Goal: Task Accomplishment & Management: Manage account settings

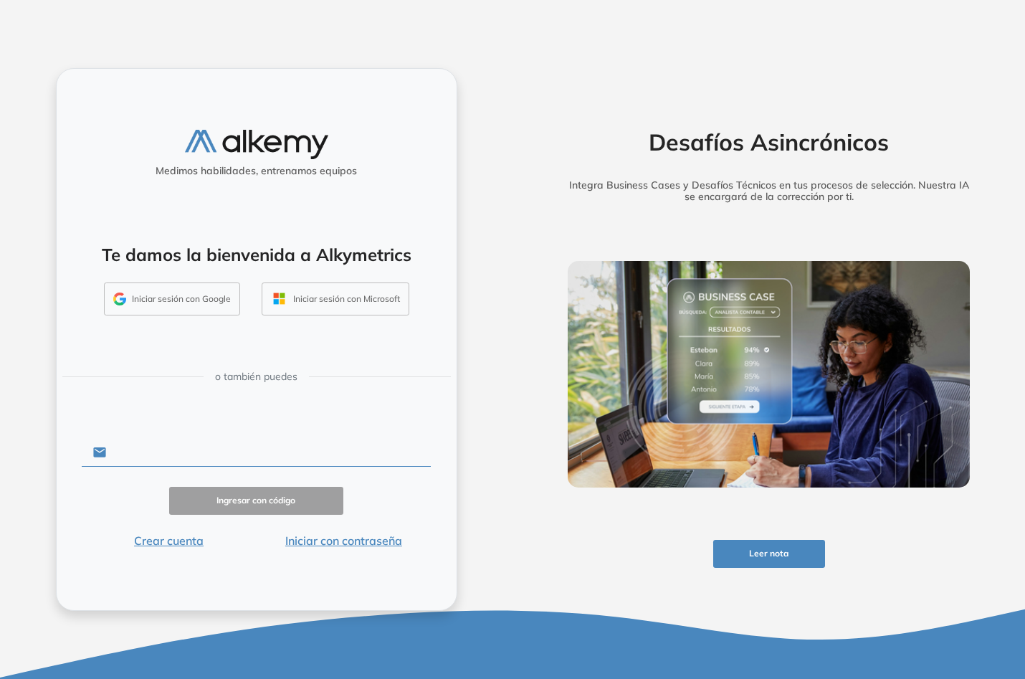
click at [270, 452] on input "text" at bounding box center [268, 452] width 325 height 27
type input "**********"
click at [270, 504] on button "Ingresar con código" at bounding box center [256, 501] width 175 height 28
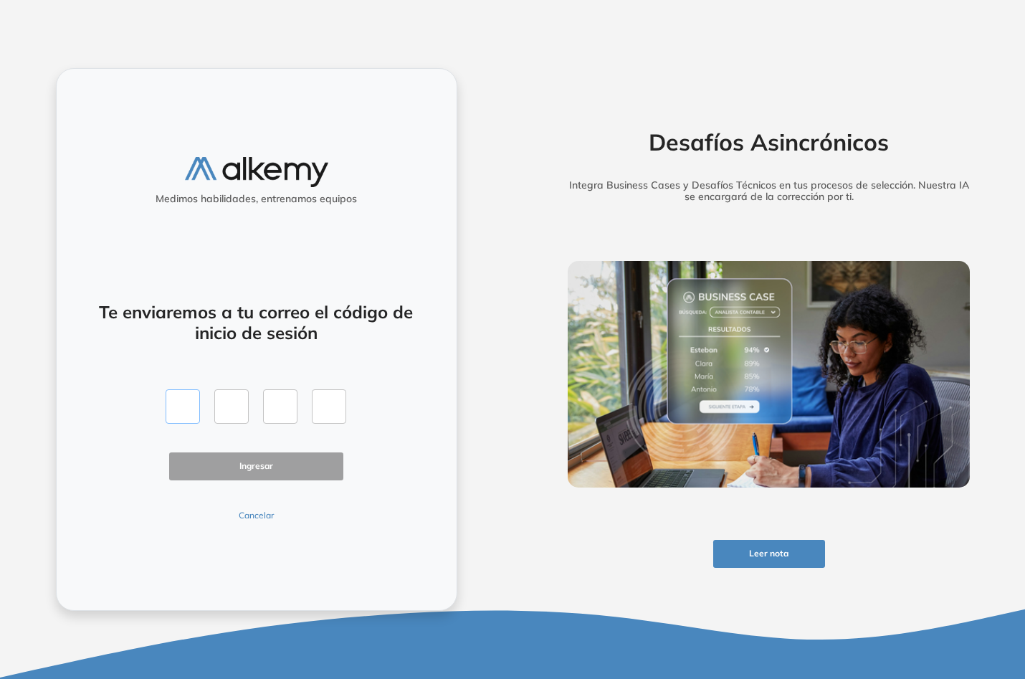
click at [193, 405] on input "text" at bounding box center [183, 406] width 34 height 34
type input "*"
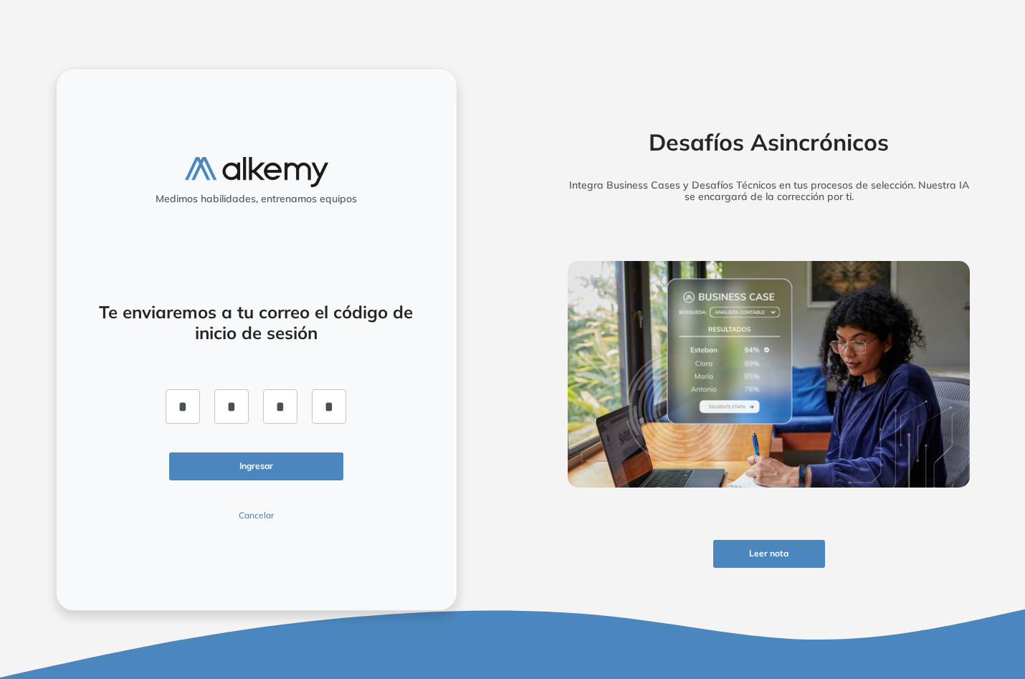
click at [261, 461] on button "Ingresar" at bounding box center [256, 466] width 175 height 28
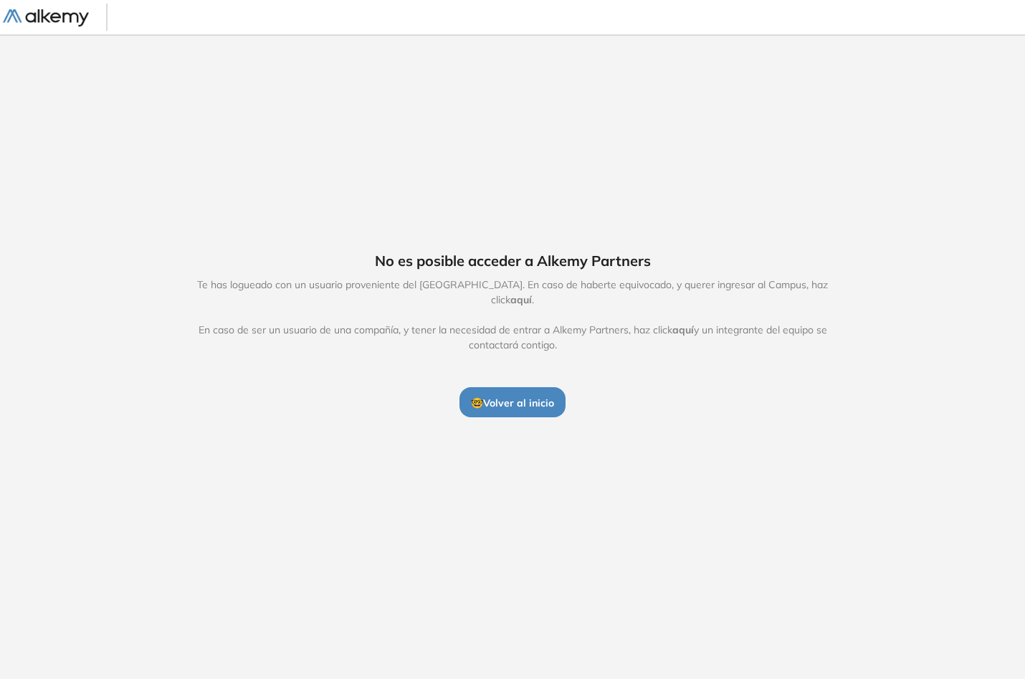
drag, startPoint x: 249, startPoint y: 469, endPoint x: 199, endPoint y: 409, distance: 77.9
click at [199, 409] on div "No es posible acceder a Alkemy Partners Te has logueado con un usuario provenie…" at bounding box center [512, 333] width 734 height 167
click at [516, 401] on span "🤓 Volver al inicio" at bounding box center [512, 402] width 83 height 13
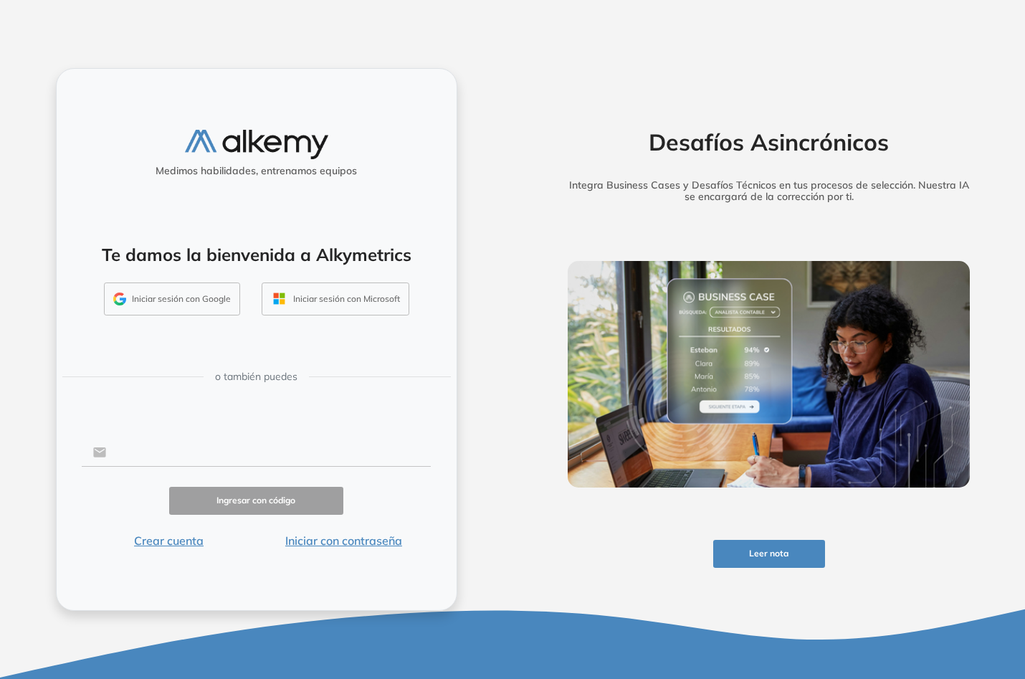
click at [254, 451] on input "text" at bounding box center [268, 452] width 325 height 27
type input "**********"
click at [373, 542] on button "Iniciar con contraseña" at bounding box center [343, 540] width 175 height 17
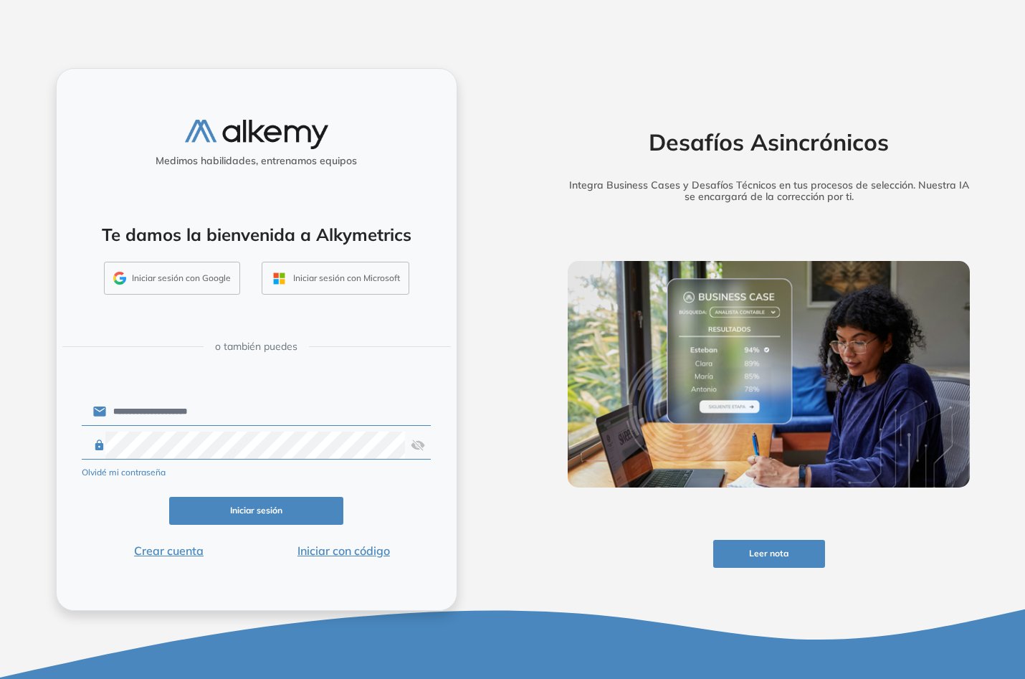
click at [241, 517] on button "Iniciar sesión" at bounding box center [256, 511] width 175 height 28
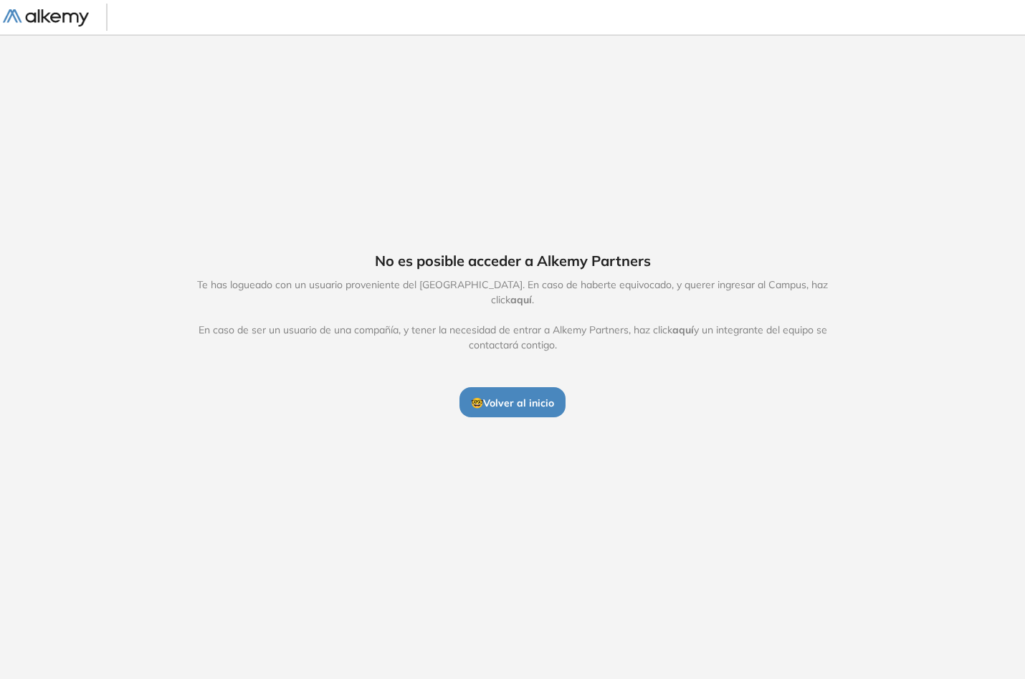
click at [532, 297] on span "aquí" at bounding box center [520, 299] width 21 height 13
